Goal: Communication & Community: Answer question/provide support

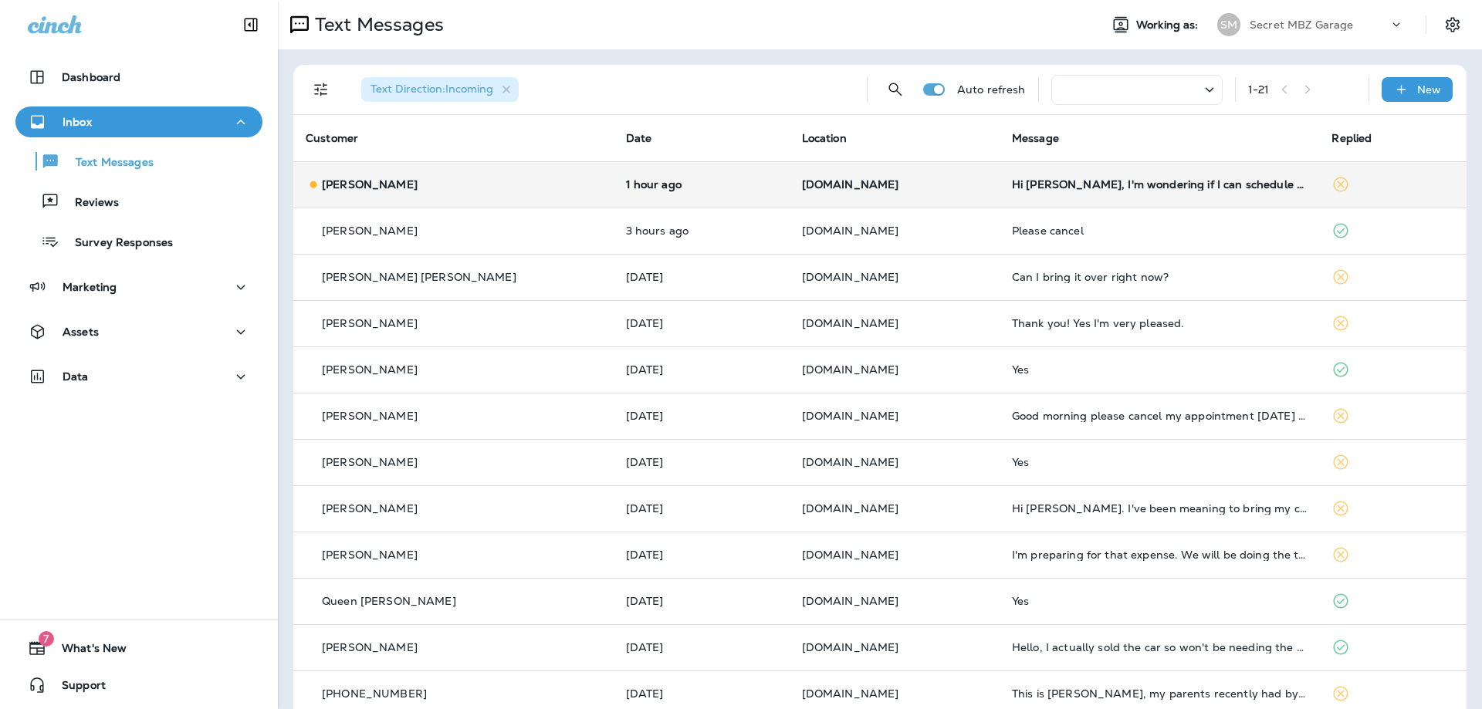
click at [426, 184] on div "[PERSON_NAME]" at bounding box center [454, 185] width 296 height 16
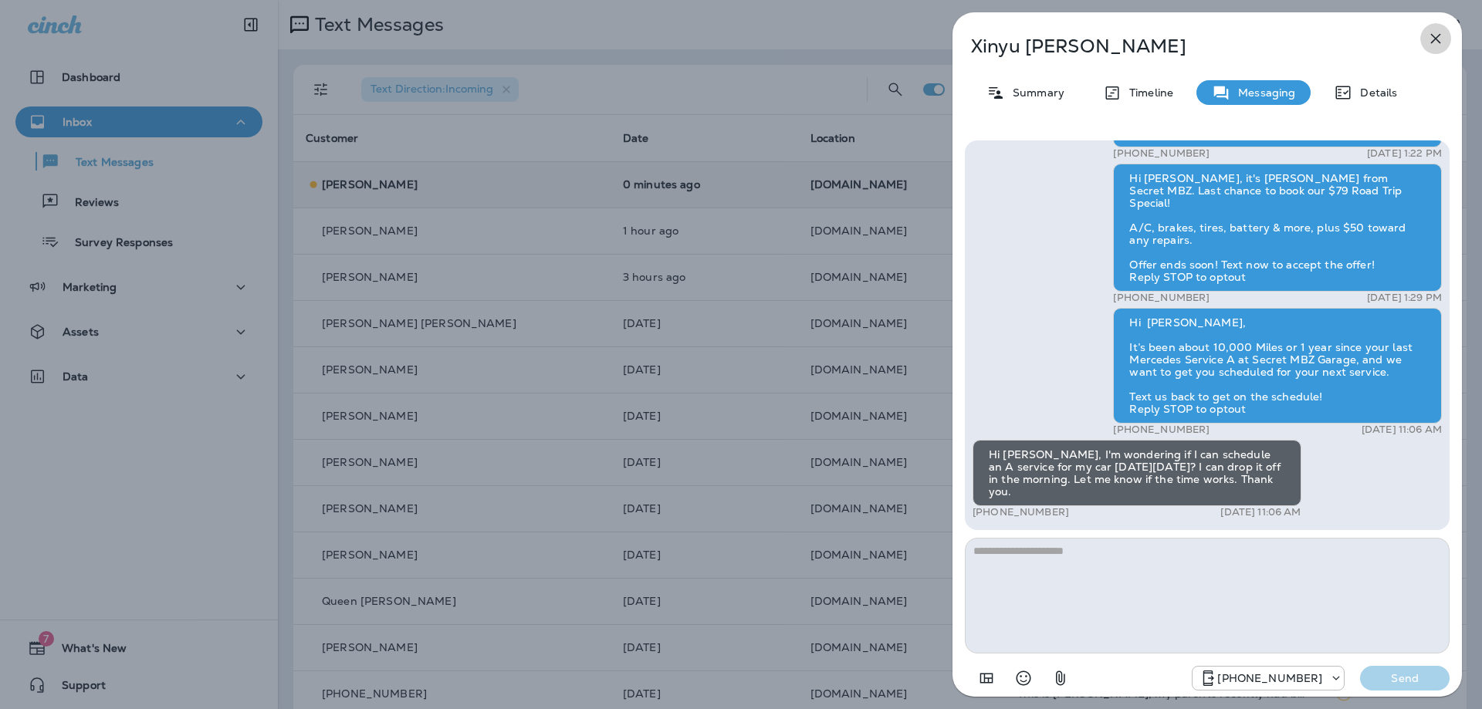
click at [1440, 40] on icon "button" at bounding box center [1436, 38] width 19 height 19
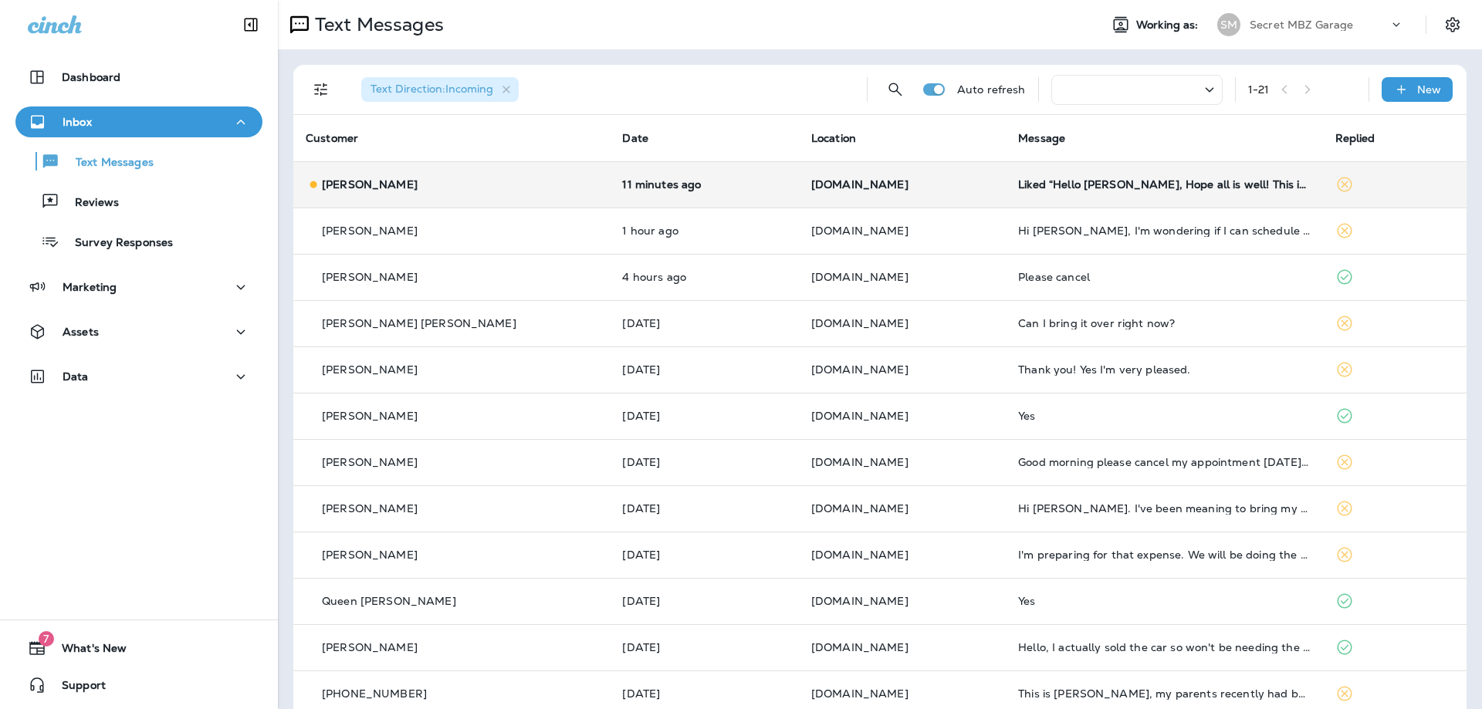
click at [463, 188] on div "[PERSON_NAME]" at bounding box center [452, 185] width 292 height 16
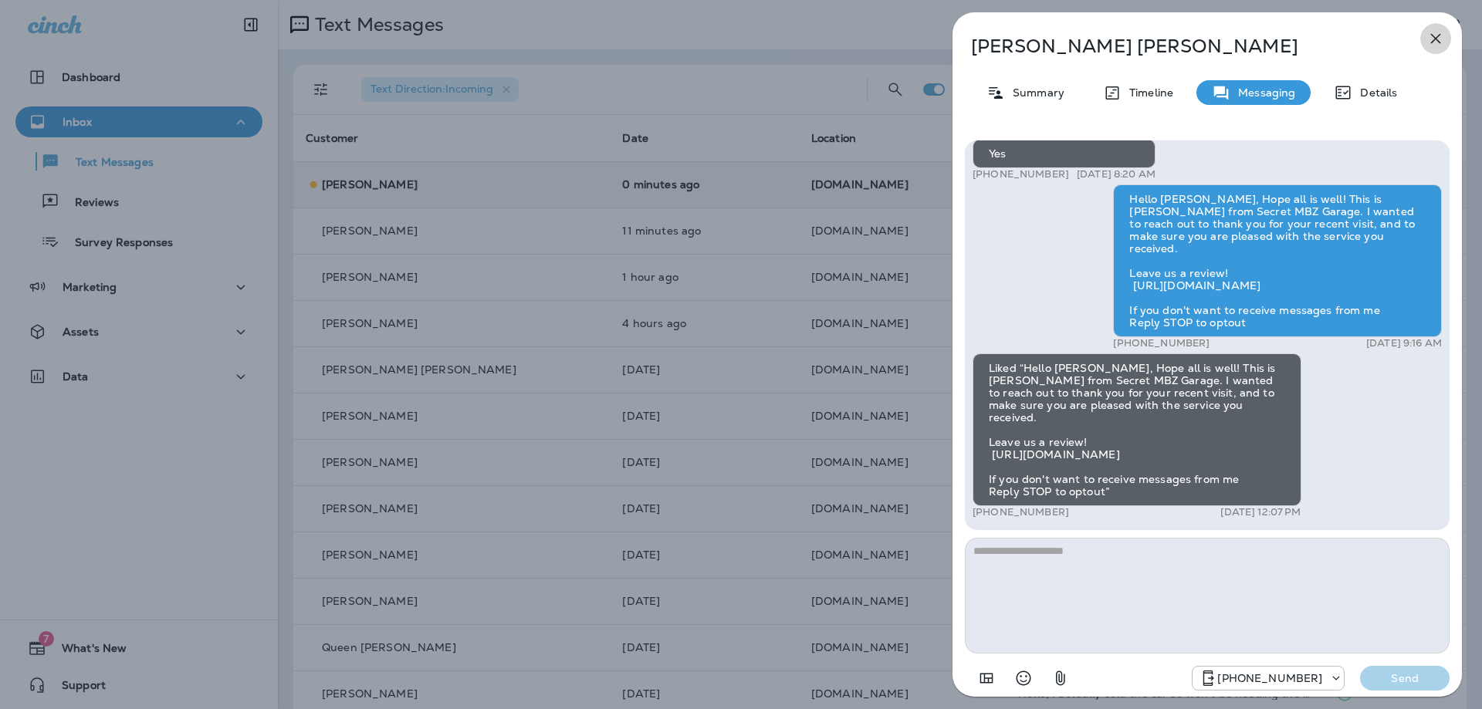
click at [1435, 46] on icon "button" at bounding box center [1436, 38] width 19 height 19
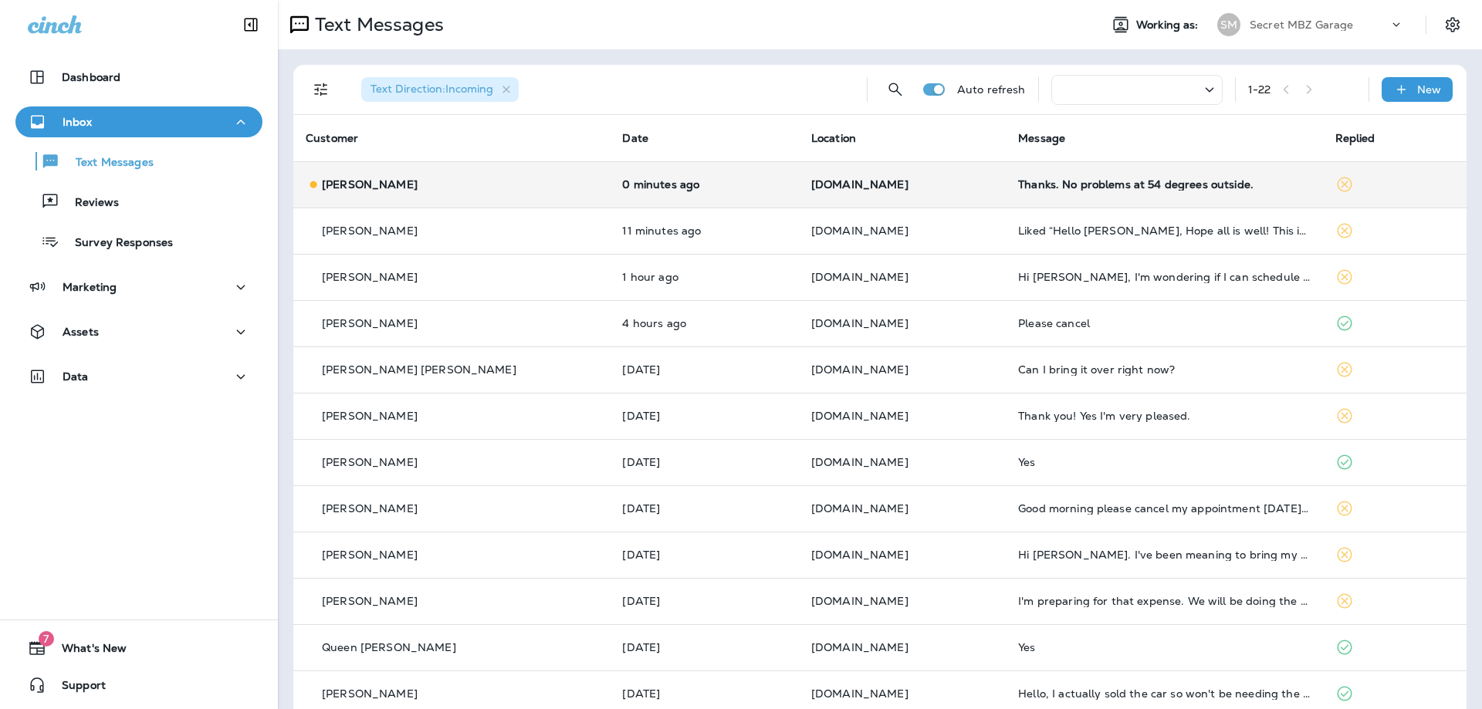
click at [442, 177] on div "[PERSON_NAME]" at bounding box center [452, 185] width 292 height 16
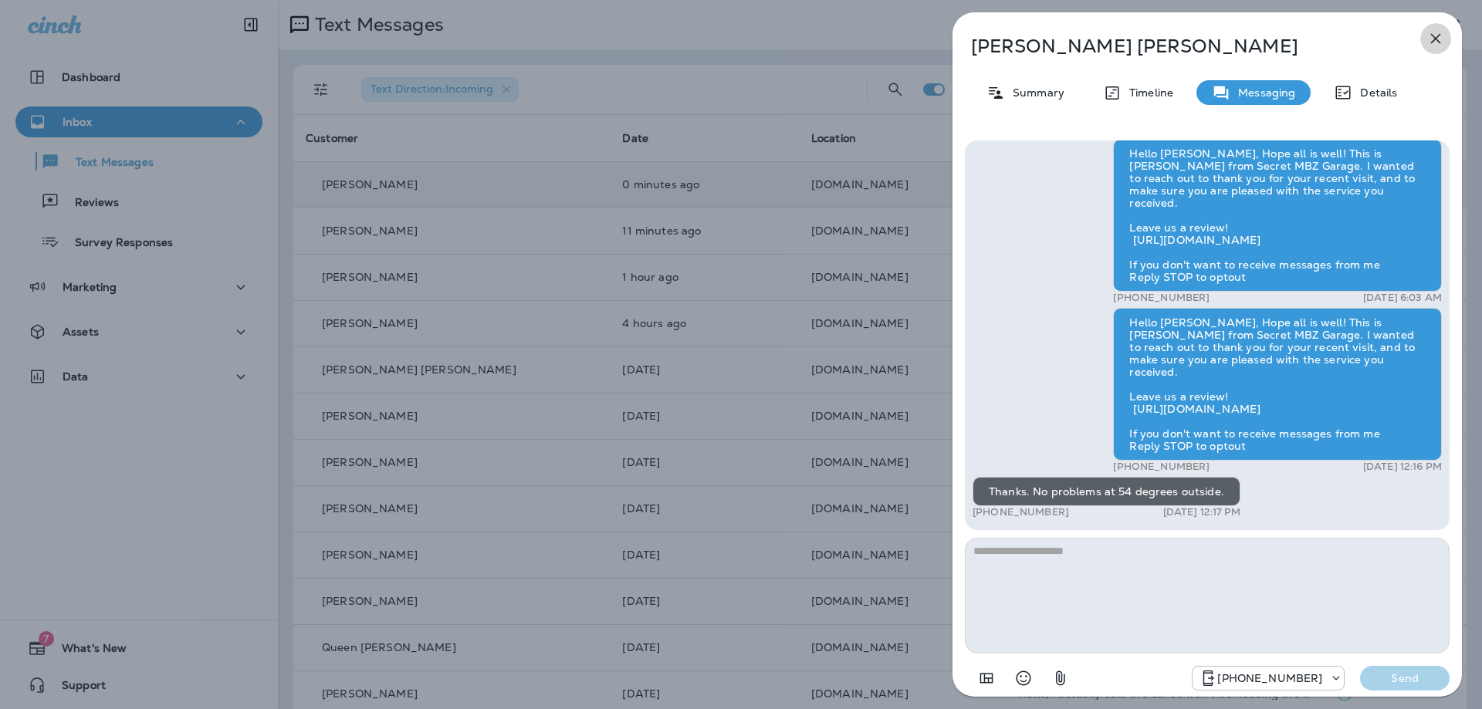
click at [1433, 41] on icon "button" at bounding box center [1436, 39] width 10 height 10
